Goal: Task Accomplishment & Management: Manage account settings

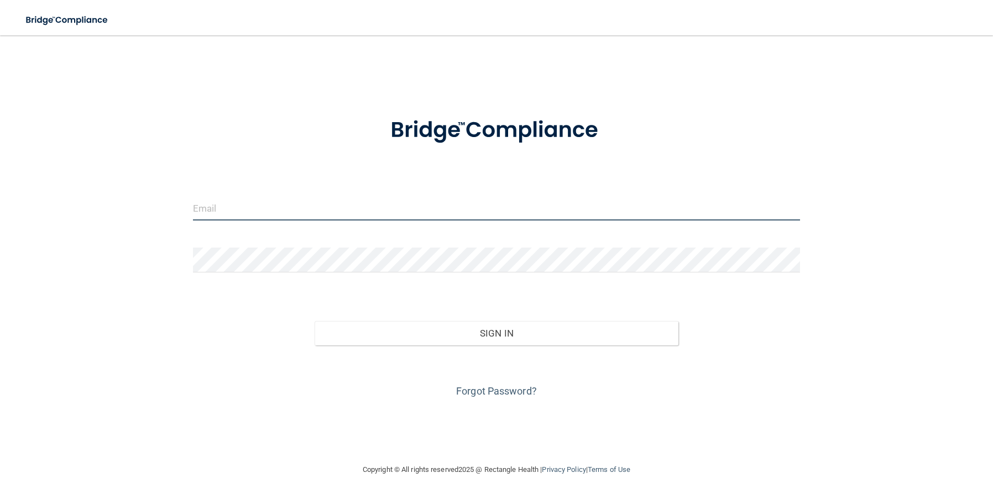
click at [227, 201] on input "email" at bounding box center [496, 208] width 607 height 25
type input "[PERSON_NAME][EMAIL_ADDRESS][DOMAIN_NAME]"
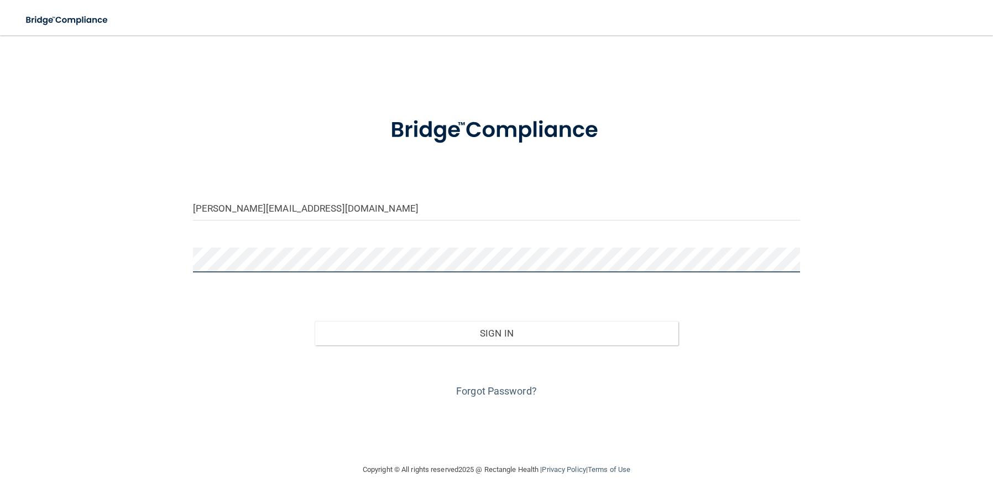
click at [315, 321] on button "Sign In" at bounding box center [497, 333] width 364 height 24
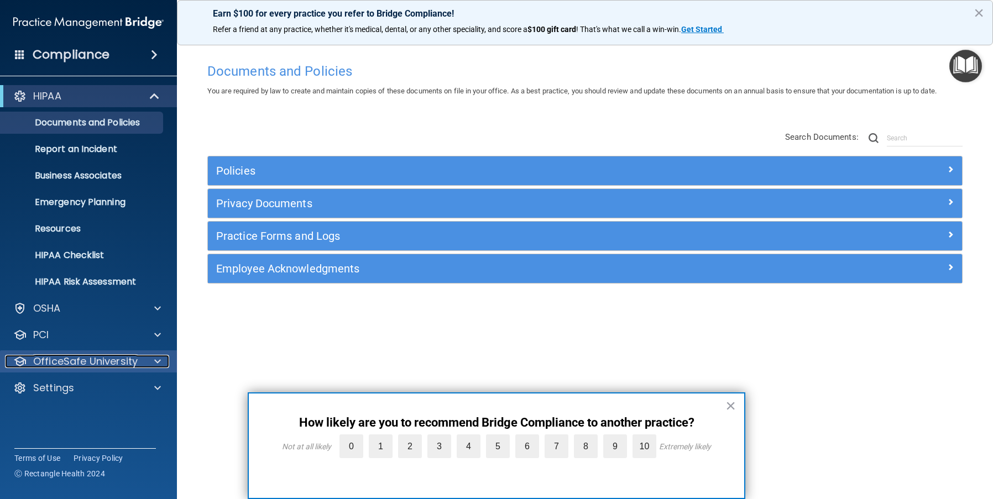
click at [63, 363] on p "OfficeSafe University" at bounding box center [85, 361] width 104 height 13
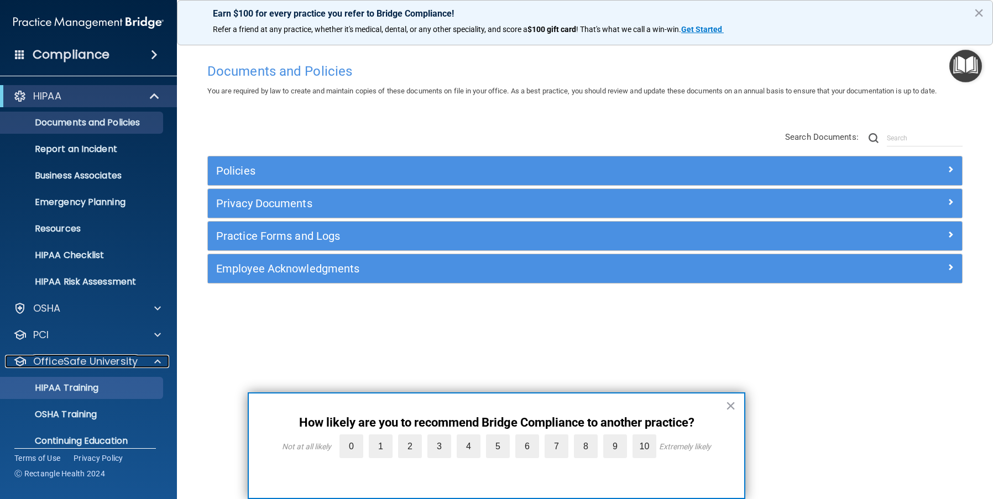
scroll to position [39, 0]
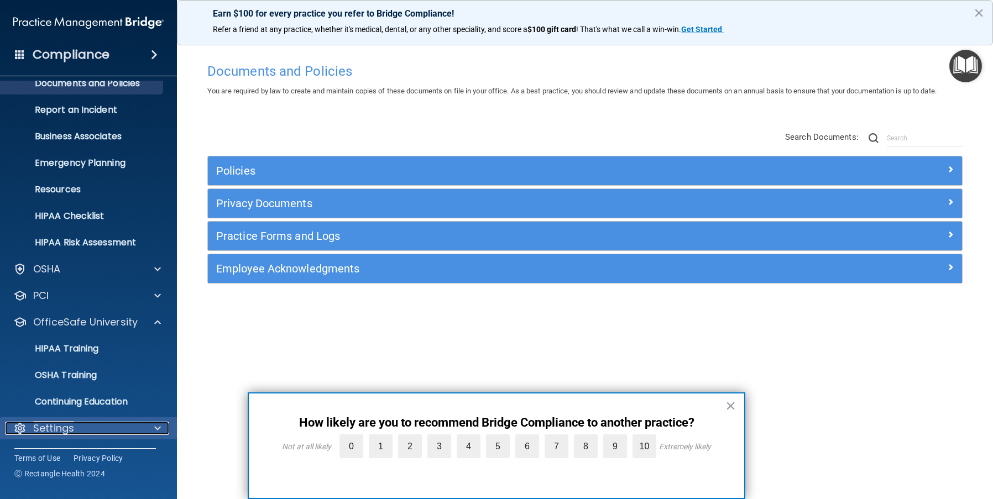
click at [66, 431] on p "Settings" at bounding box center [53, 428] width 41 height 13
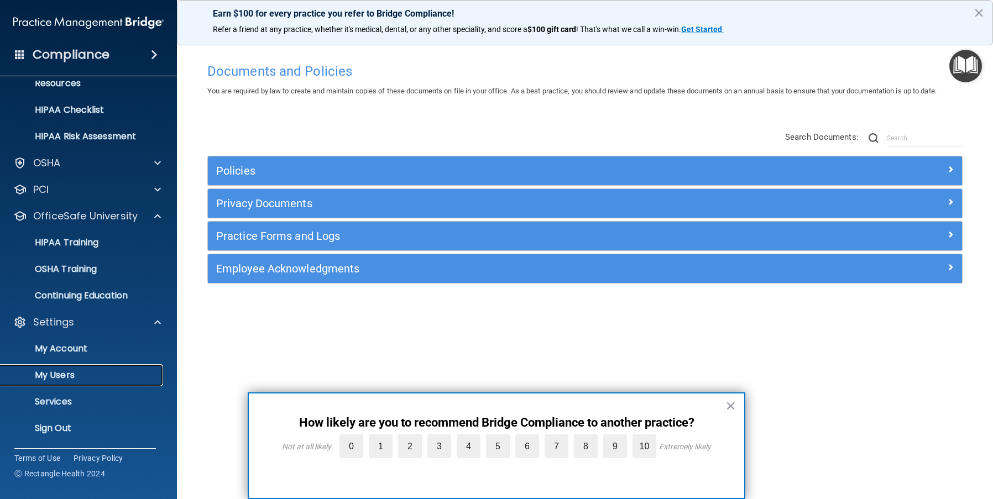
click at [79, 377] on p "My Users" at bounding box center [82, 375] width 151 height 11
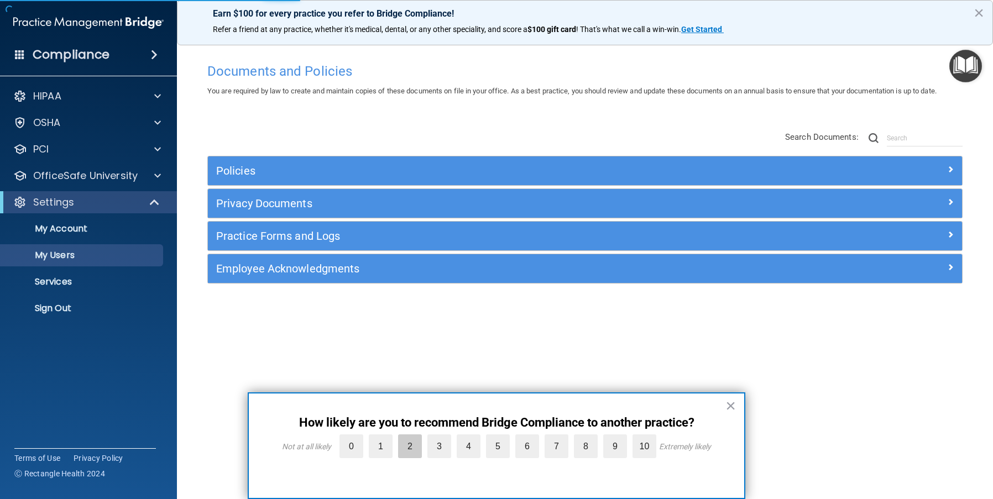
select select "20"
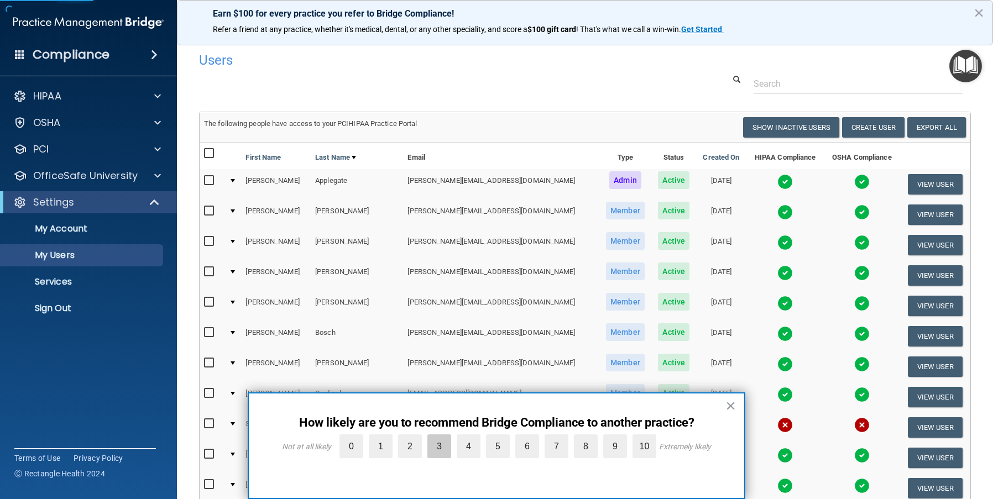
click at [434, 448] on label "3" at bounding box center [439, 447] width 24 height 24
click at [414, 437] on input "3" at bounding box center [414, 437] width 0 height 0
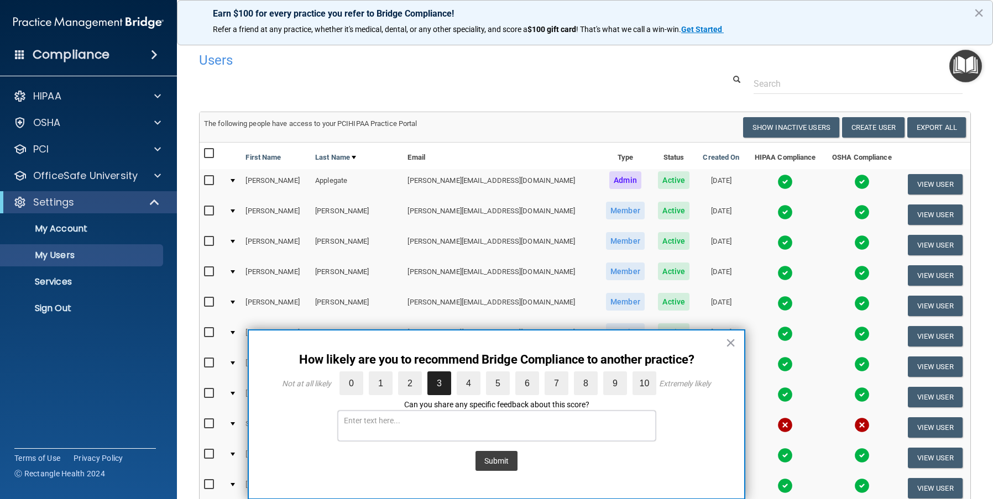
click at [478, 425] on textarea at bounding box center [497, 426] width 318 height 30
click at [522, 420] on textarea "The infection control training is out of date and" at bounding box center [497, 426] width 318 height 30
drag, startPoint x: 611, startPoint y: 422, endPoint x: 641, endPoint y: 182, distance: 241.7
click at [696, 182] on td "[DATE]" at bounding box center [721, 184] width 50 height 30
type textarea "The infection control training is out of date and had technically difficulties …"
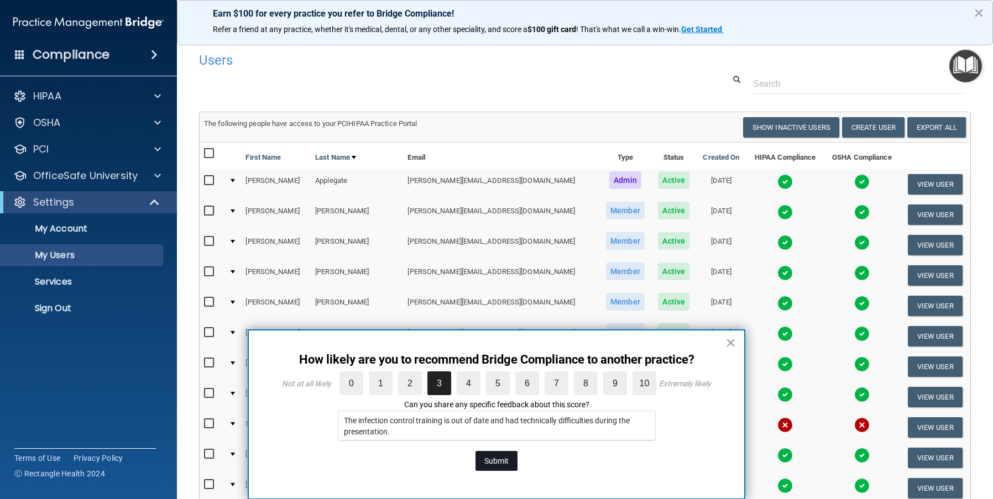
click at [504, 459] on button "Submit" at bounding box center [496, 461] width 42 height 20
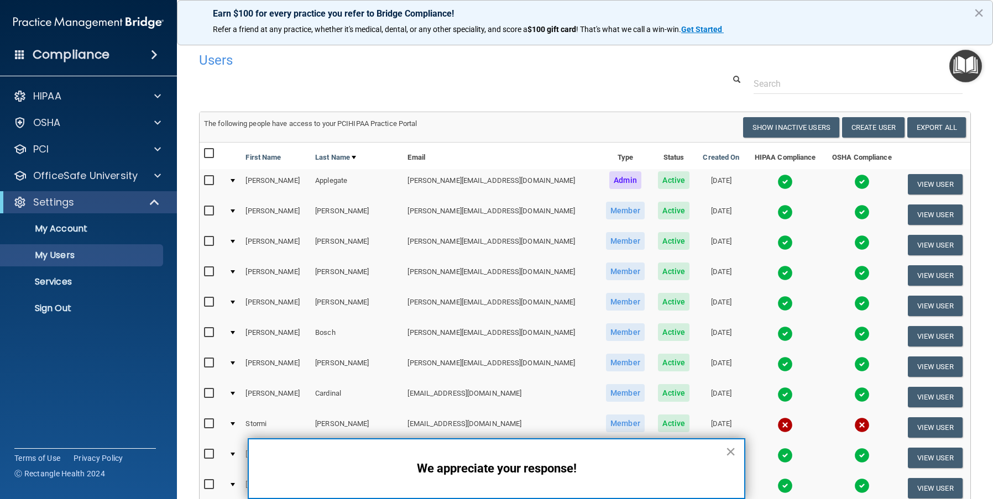
click at [728, 451] on button "×" at bounding box center [730, 452] width 11 height 18
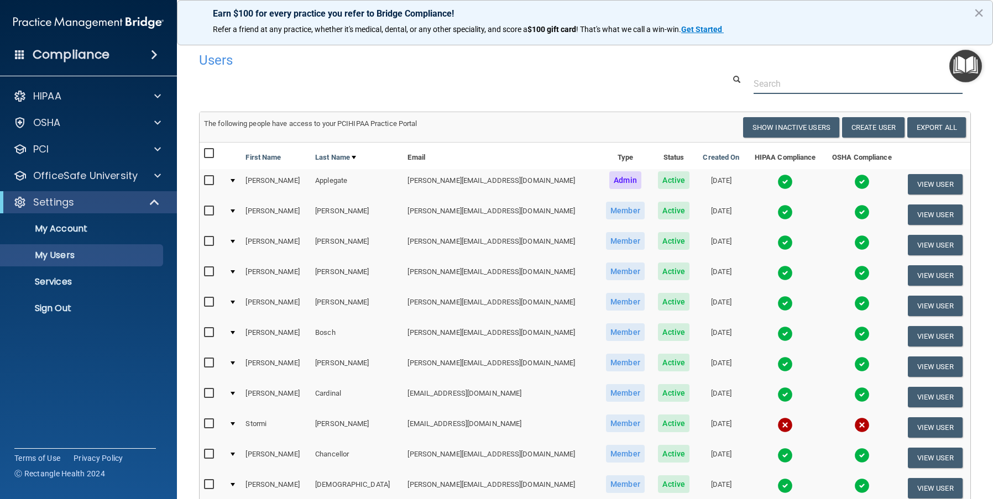
click at [764, 88] on input "text" at bounding box center [858, 84] width 209 height 20
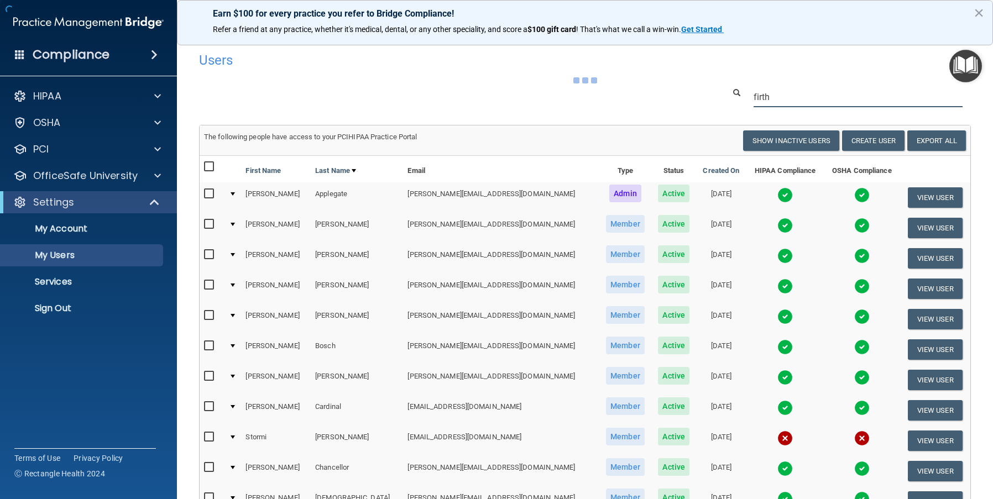
type input "firth"
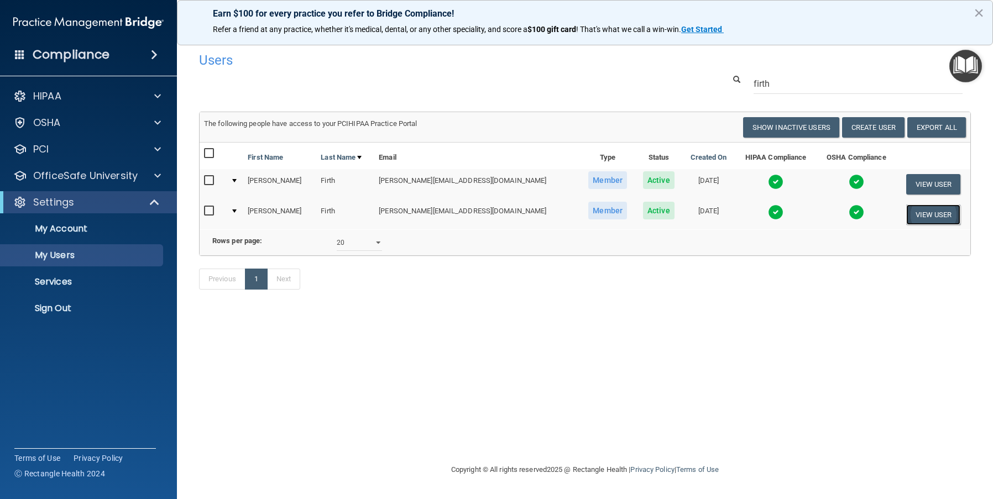
click at [923, 213] on button "View User" at bounding box center [933, 215] width 55 height 20
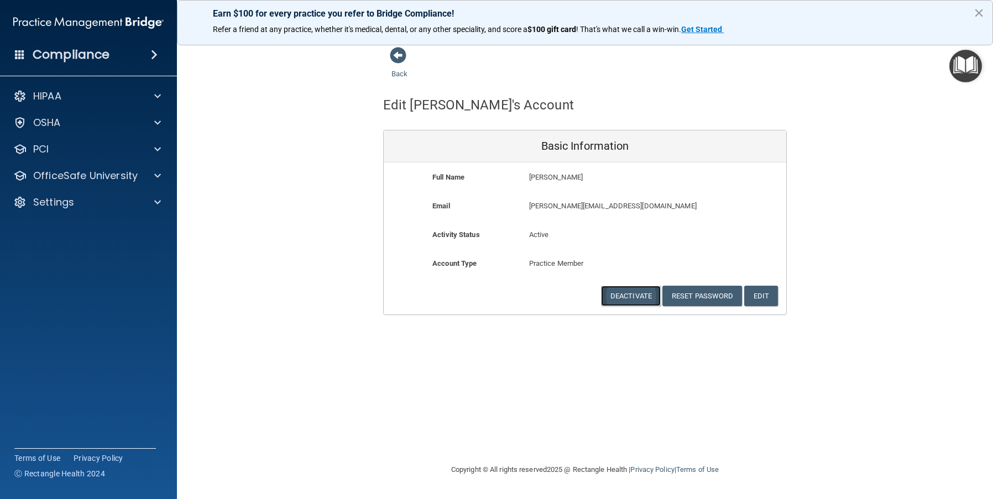
click at [646, 296] on button "Deactivate" at bounding box center [631, 296] width 60 height 20
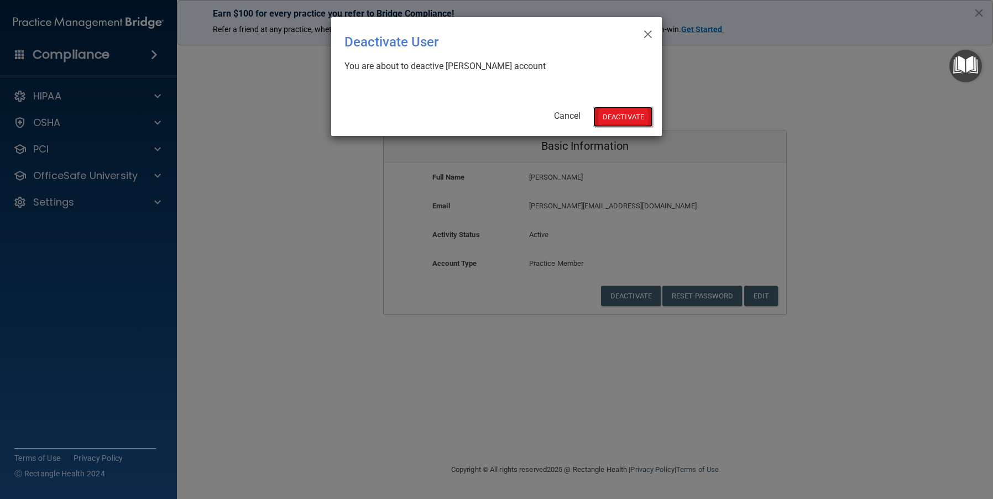
click at [622, 113] on button "Deactivate" at bounding box center [623, 117] width 60 height 20
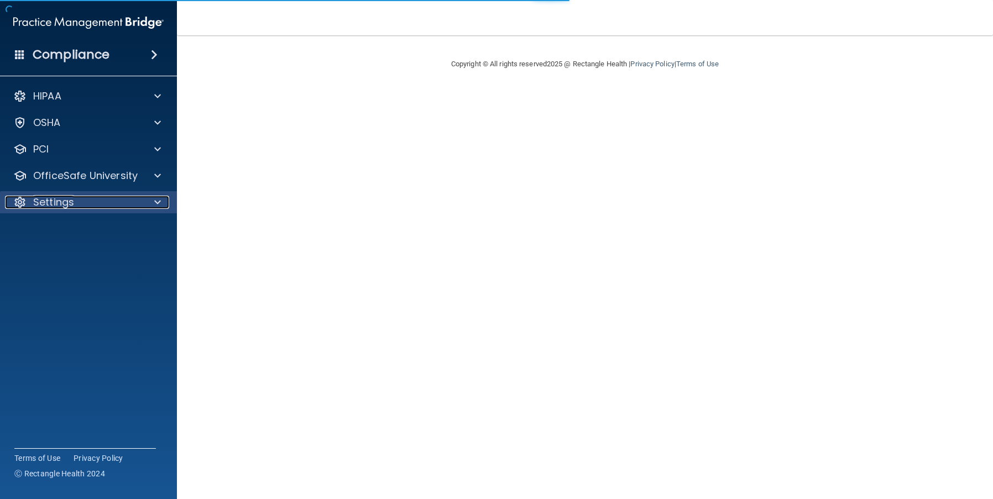
click at [50, 199] on p "Settings" at bounding box center [53, 202] width 41 height 13
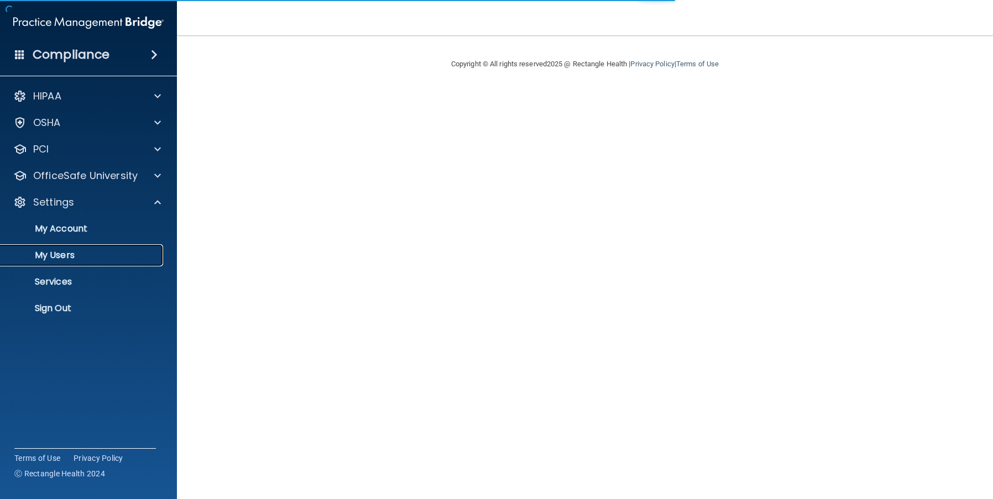
click at [79, 255] on p "My Users" at bounding box center [82, 255] width 151 height 11
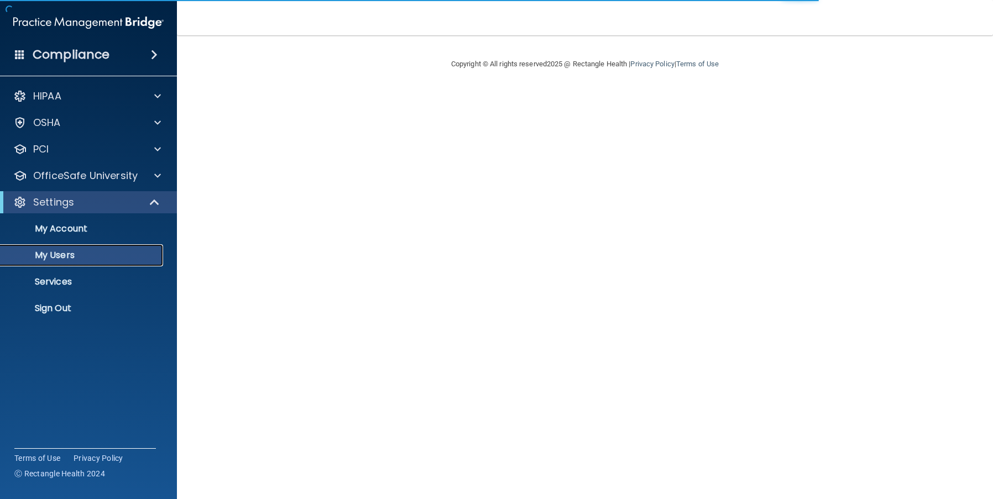
select select "20"
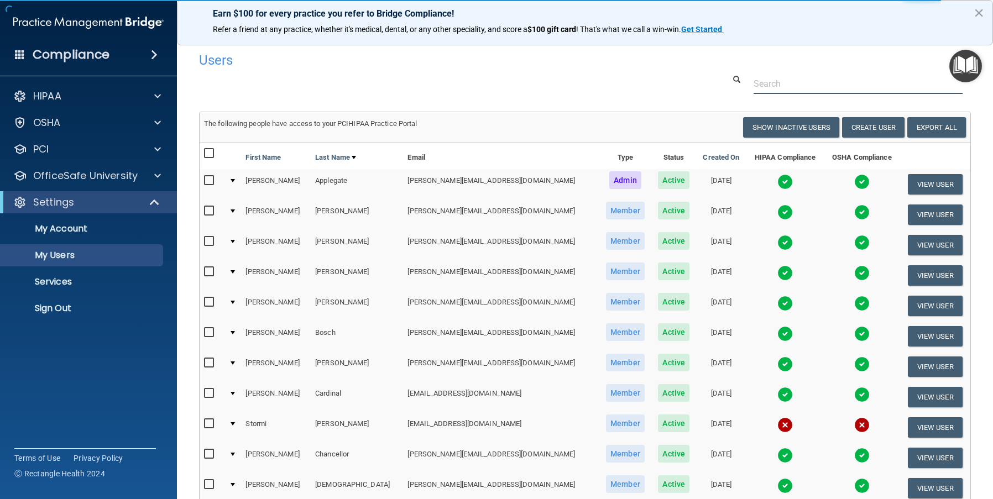
click at [799, 82] on input "text" at bounding box center [858, 84] width 209 height 20
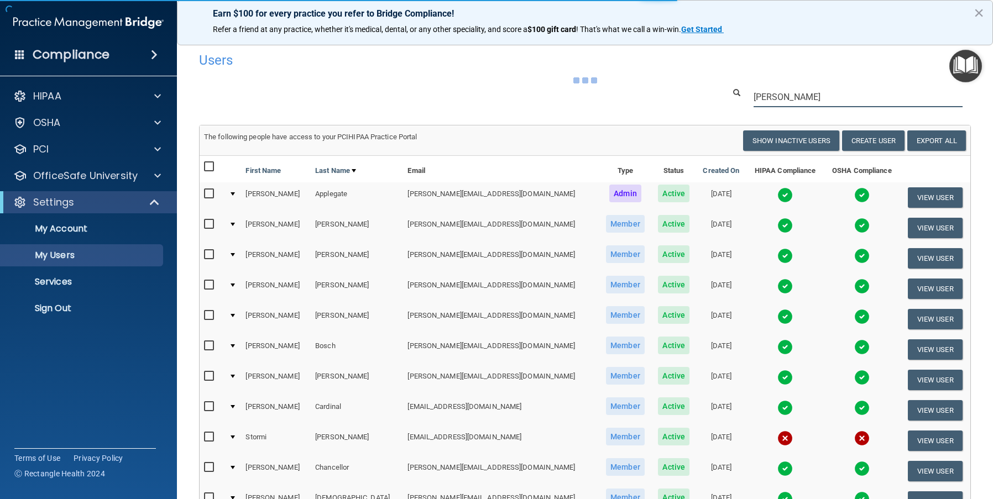
type input "Rowles"
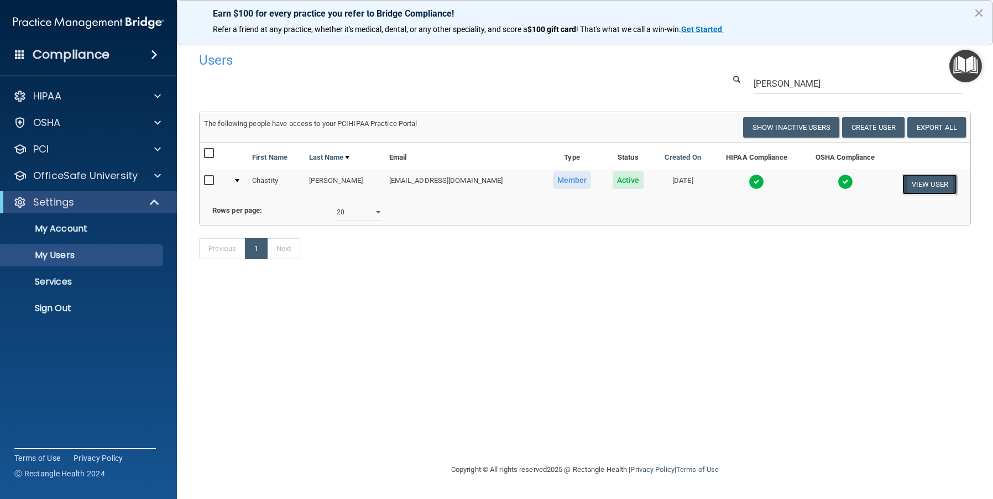
click at [934, 185] on button "View User" at bounding box center [929, 184] width 55 height 20
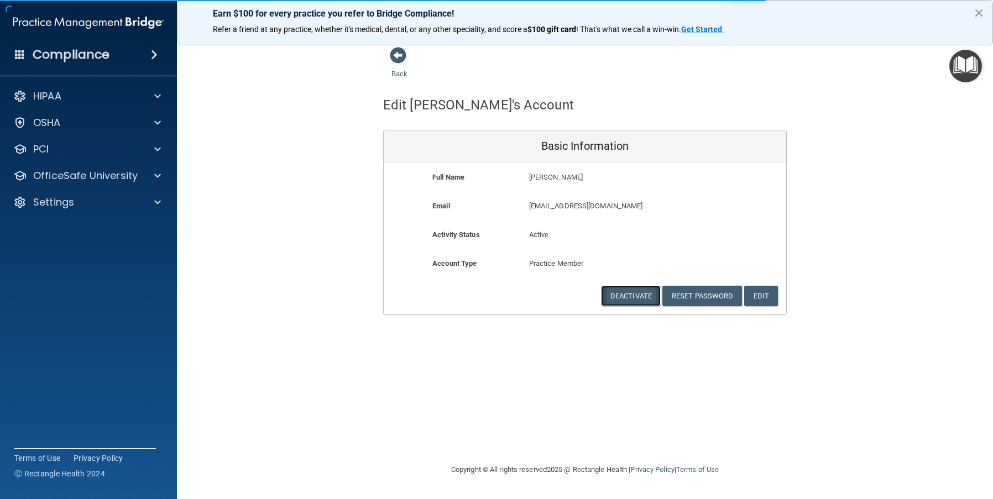
click at [641, 291] on button "Deactivate" at bounding box center [631, 296] width 60 height 20
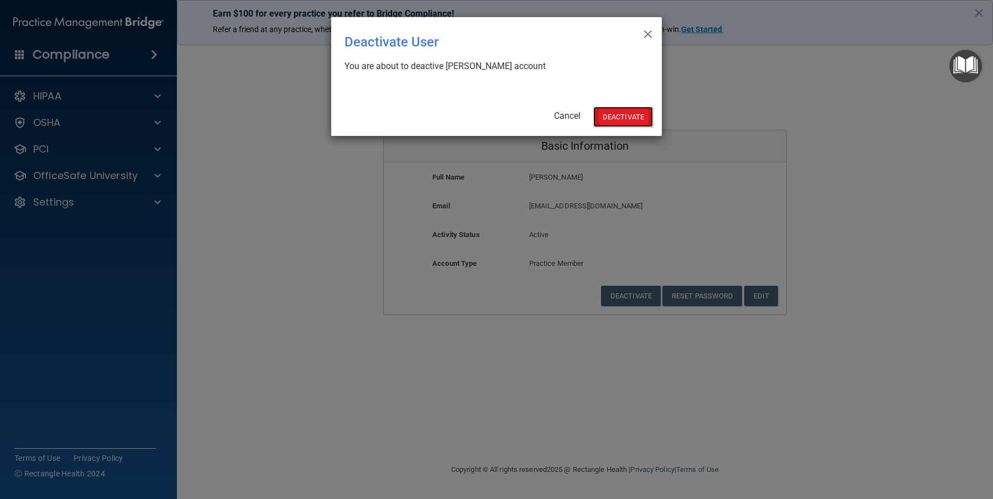
click at [615, 117] on button "Deactivate" at bounding box center [623, 117] width 60 height 20
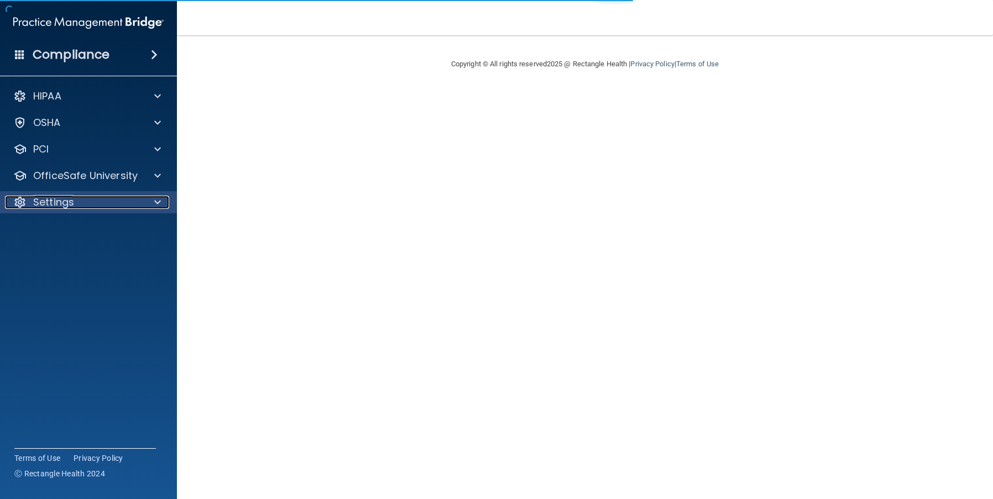
click at [97, 205] on div "Settings" at bounding box center [73, 202] width 137 height 13
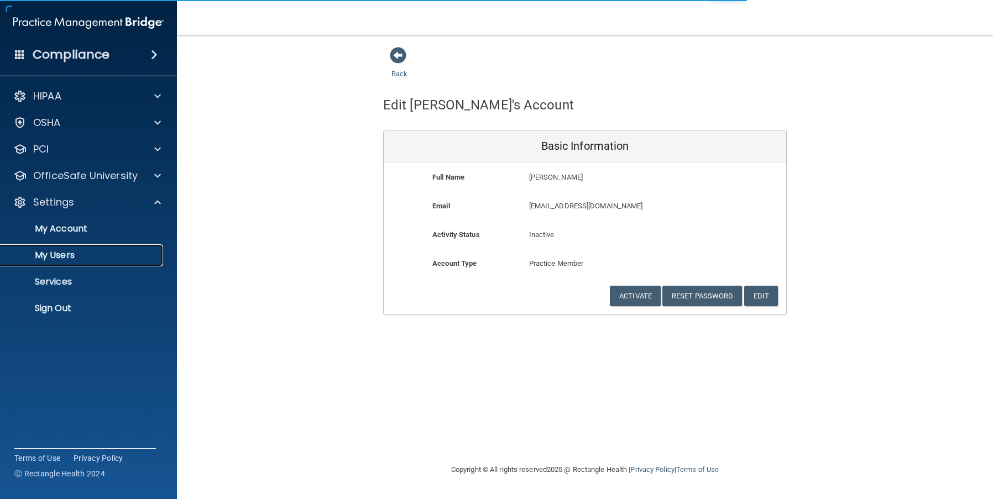
click at [88, 257] on p "My Users" at bounding box center [82, 255] width 151 height 11
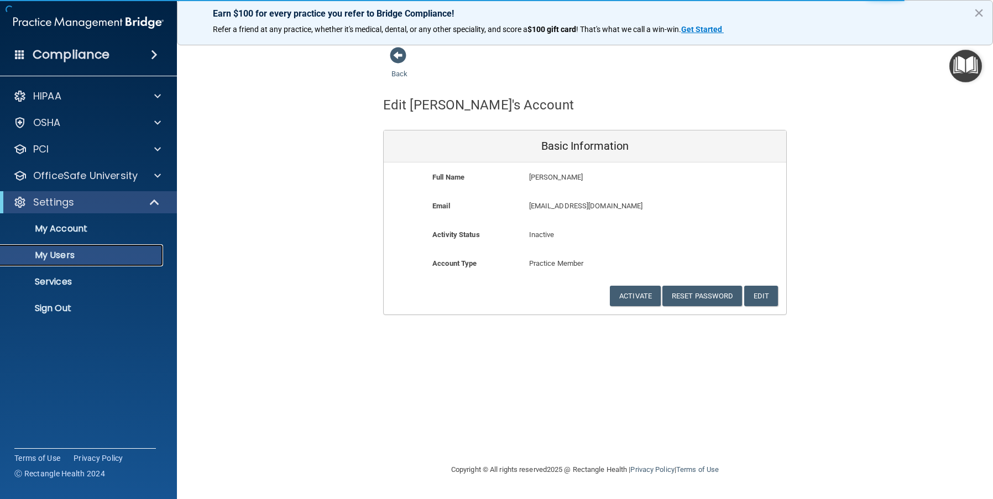
select select "20"
